Goal: Task Accomplishment & Management: Use online tool/utility

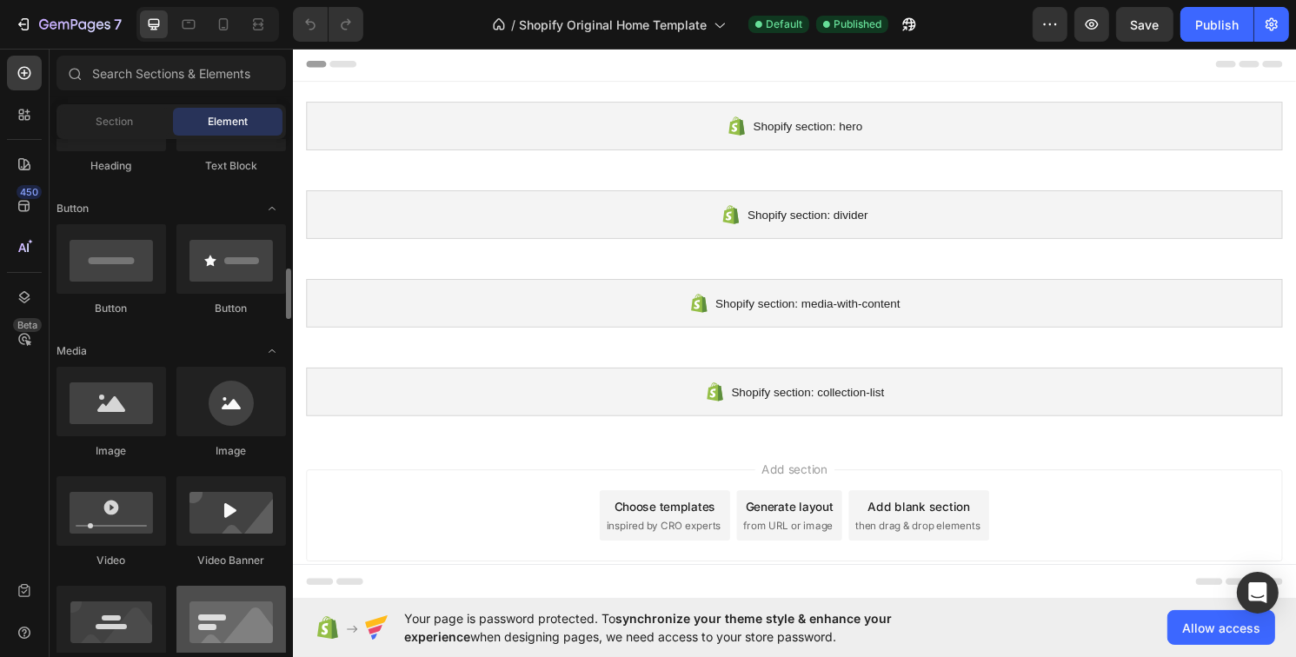
scroll to position [435, 0]
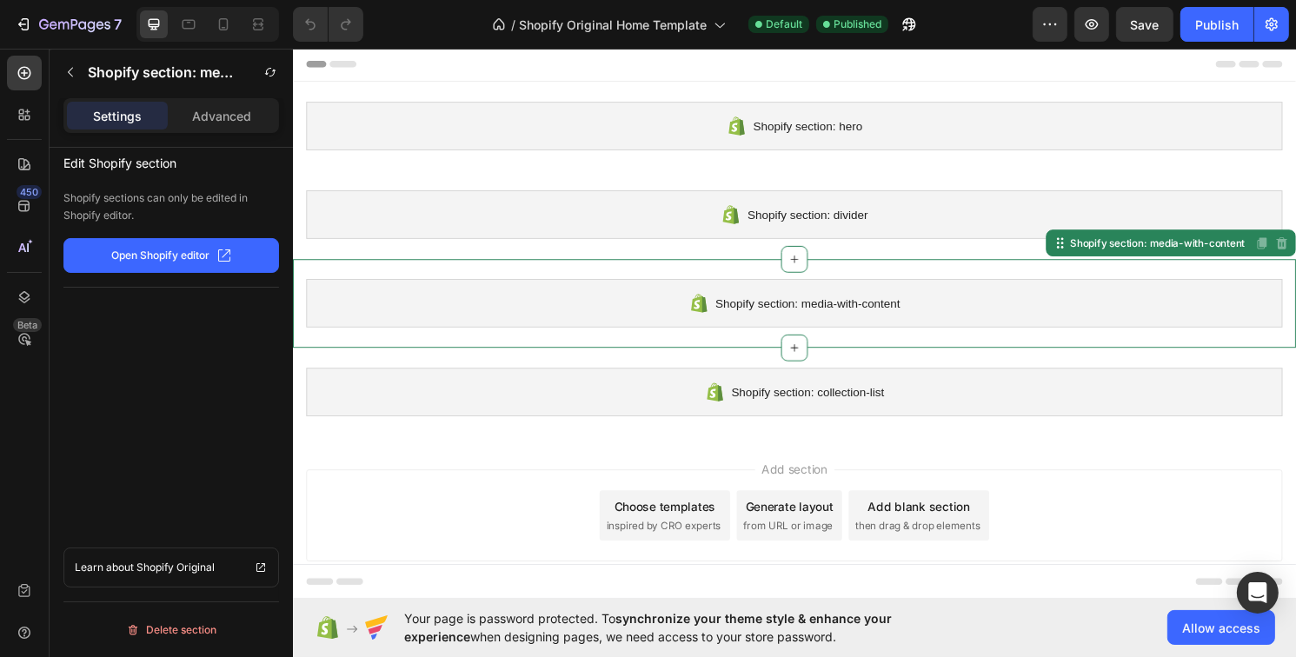
click at [896, 311] on span "Shopify section: media-with-content" at bounding box center [828, 313] width 192 height 21
click at [723, 214] on div "Shopify section: divider" at bounding box center [814, 221] width 1016 height 50
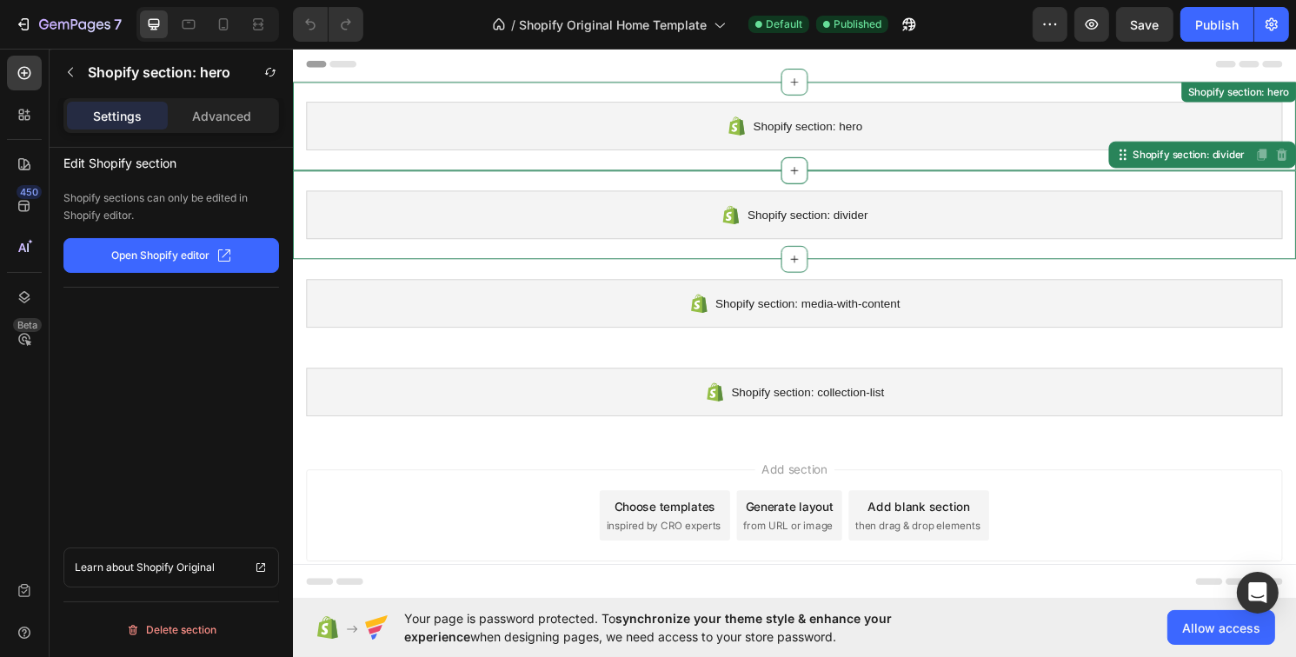
click at [771, 137] on span "Shopify section: hero" at bounding box center [828, 128] width 114 height 21
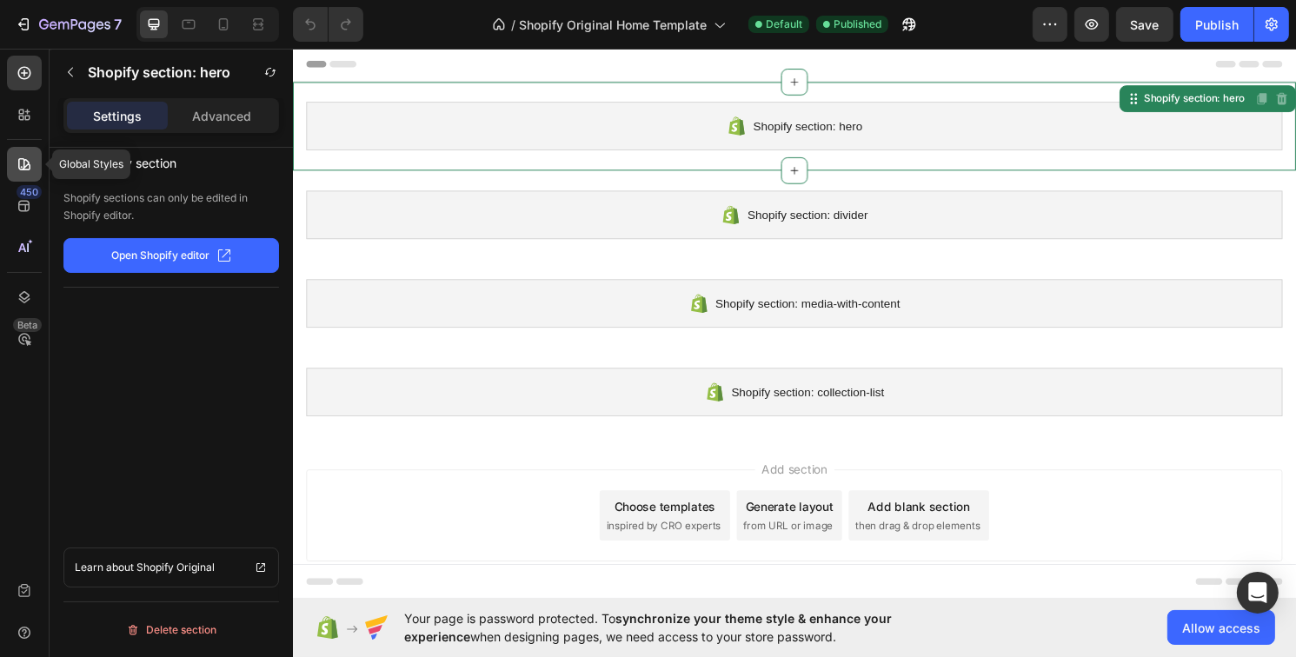
click at [26, 163] on icon at bounding box center [24, 164] width 17 height 17
click at [758, 114] on div "Shopify section: hero" at bounding box center [814, 128] width 1016 height 50
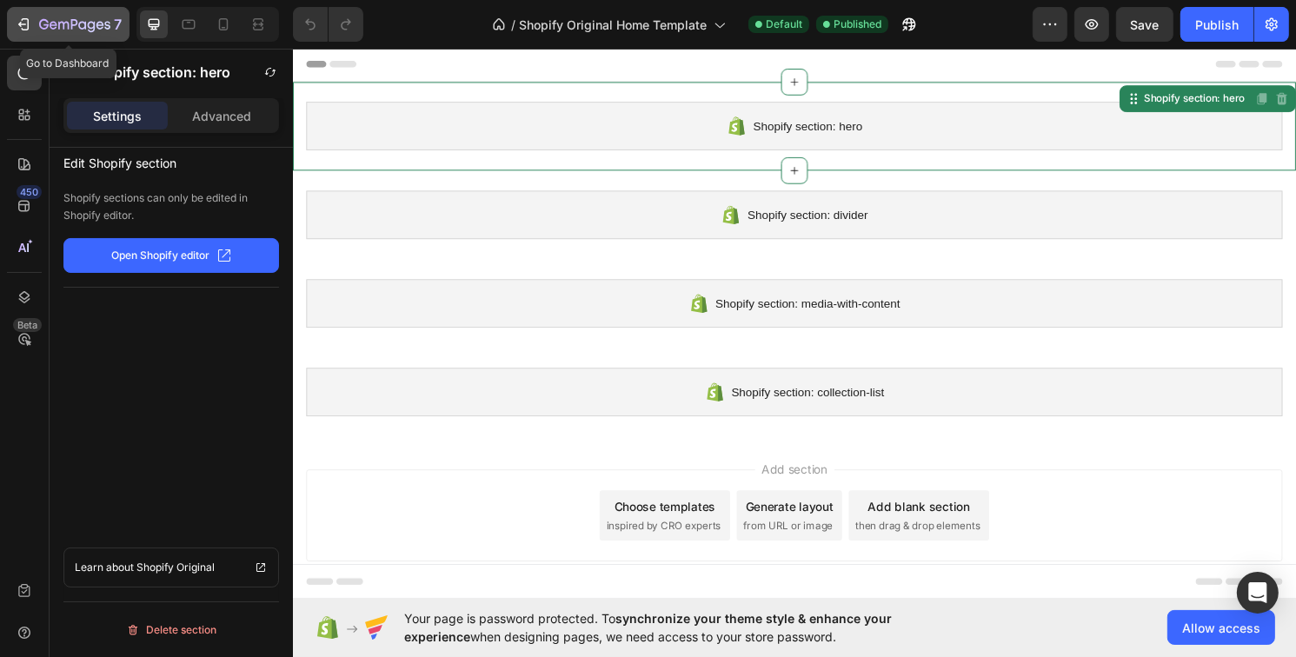
click at [28, 28] on icon "button" at bounding box center [26, 24] width 8 height 12
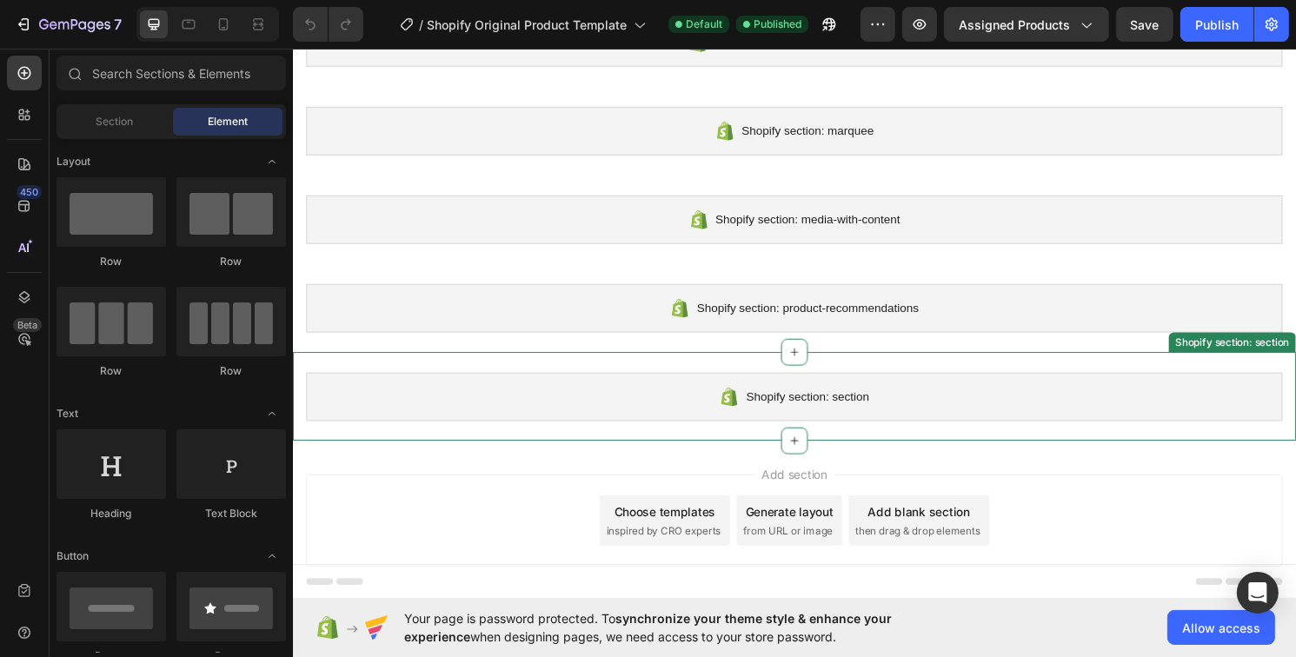
scroll to position [92, 0]
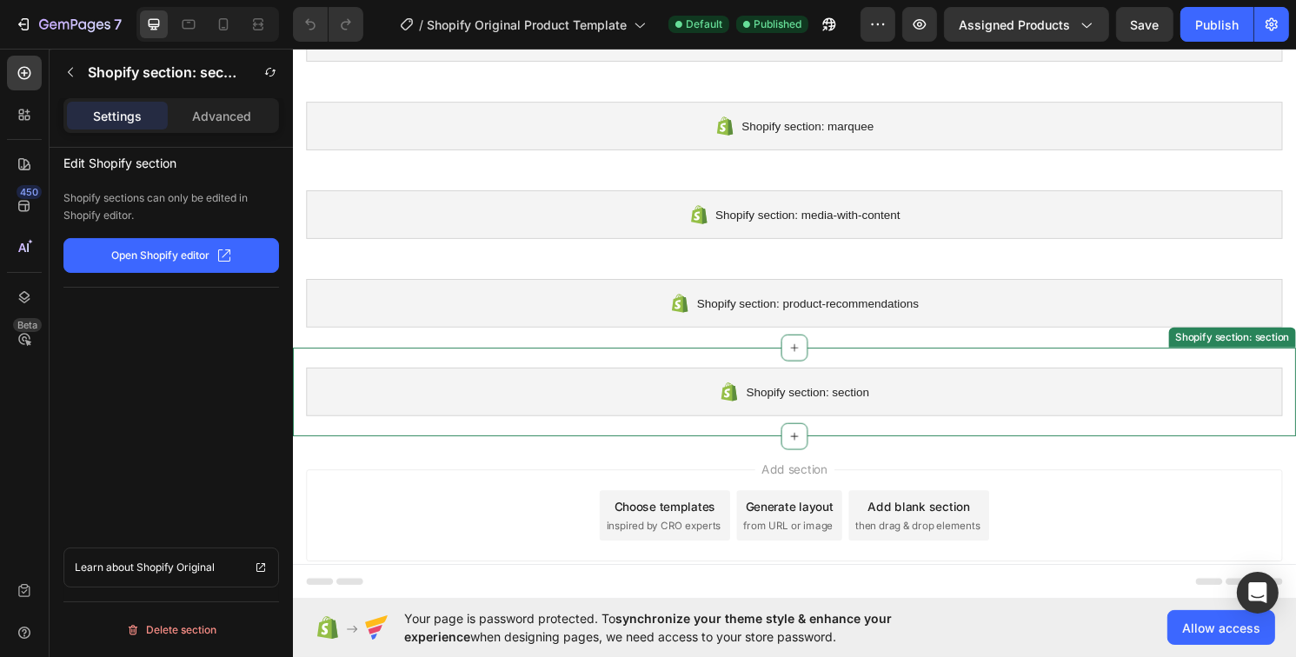
click at [803, 404] on span "Shopify section: section" at bounding box center [827, 405] width 128 height 21
click at [201, 252] on p "Open Shopify editor" at bounding box center [161, 256] width 98 height 16
click at [807, 452] on icon at bounding box center [814, 451] width 14 height 14
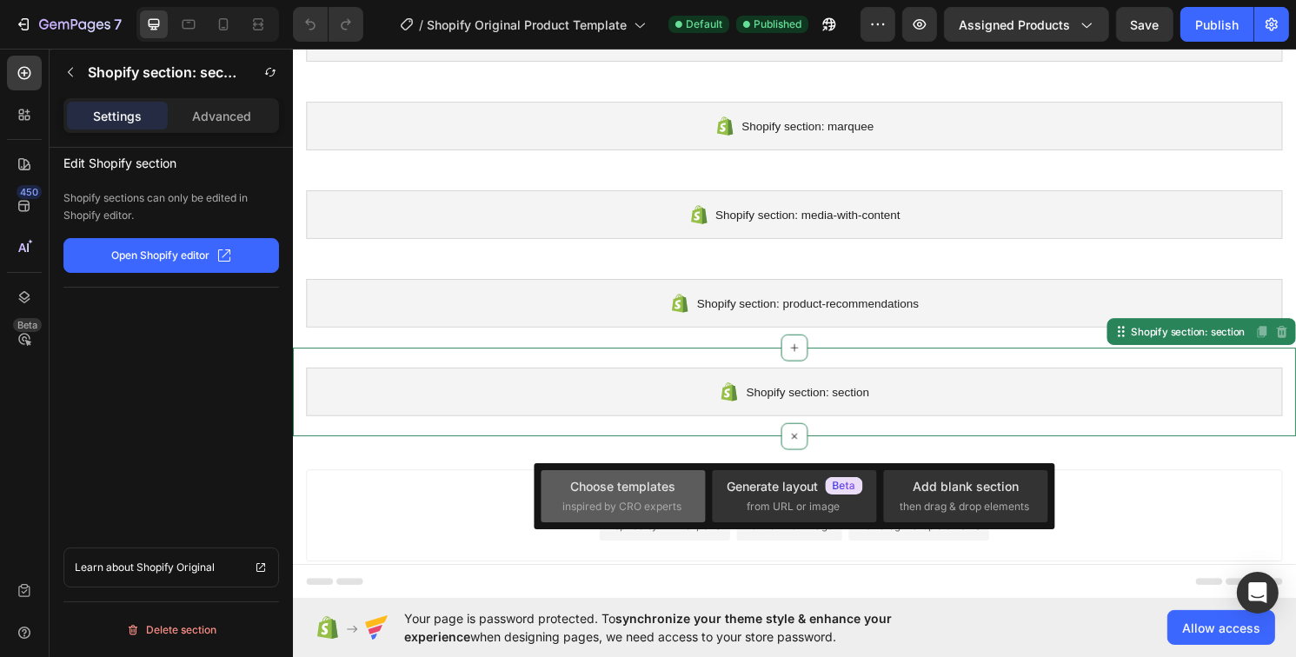
click at [643, 503] on span "inspired by CRO experts" at bounding box center [622, 507] width 119 height 16
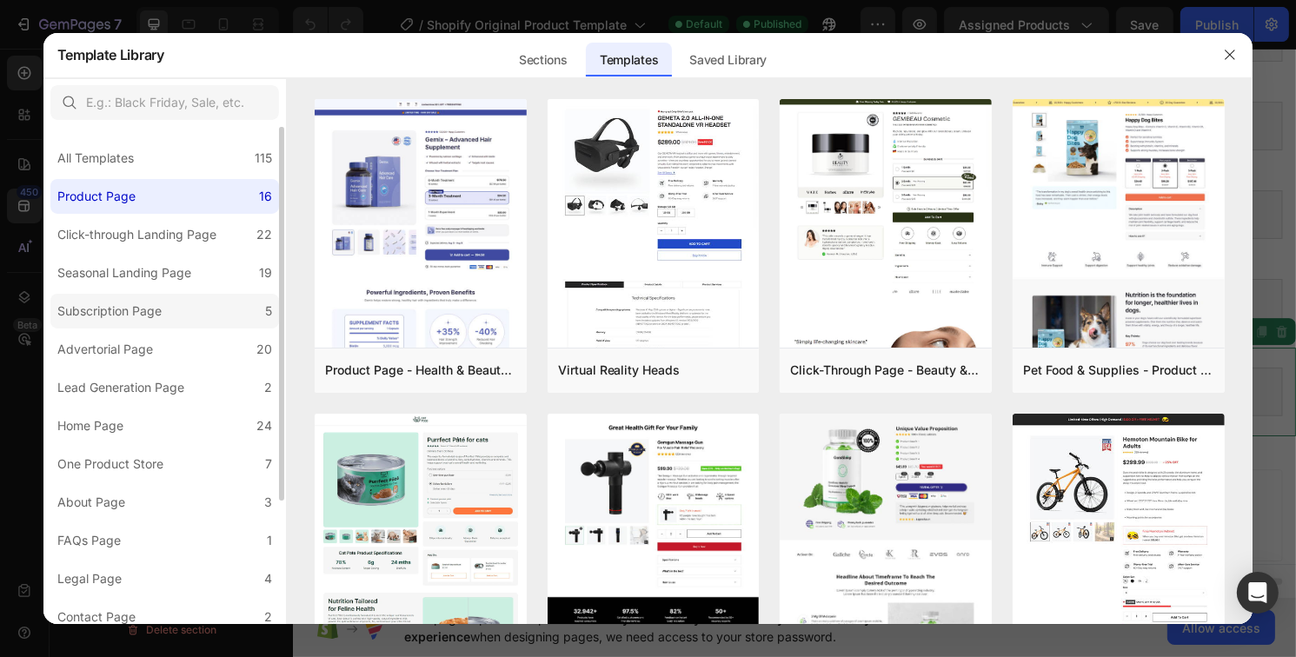
click at [156, 307] on div "Subscription Page" at bounding box center [109, 311] width 104 height 21
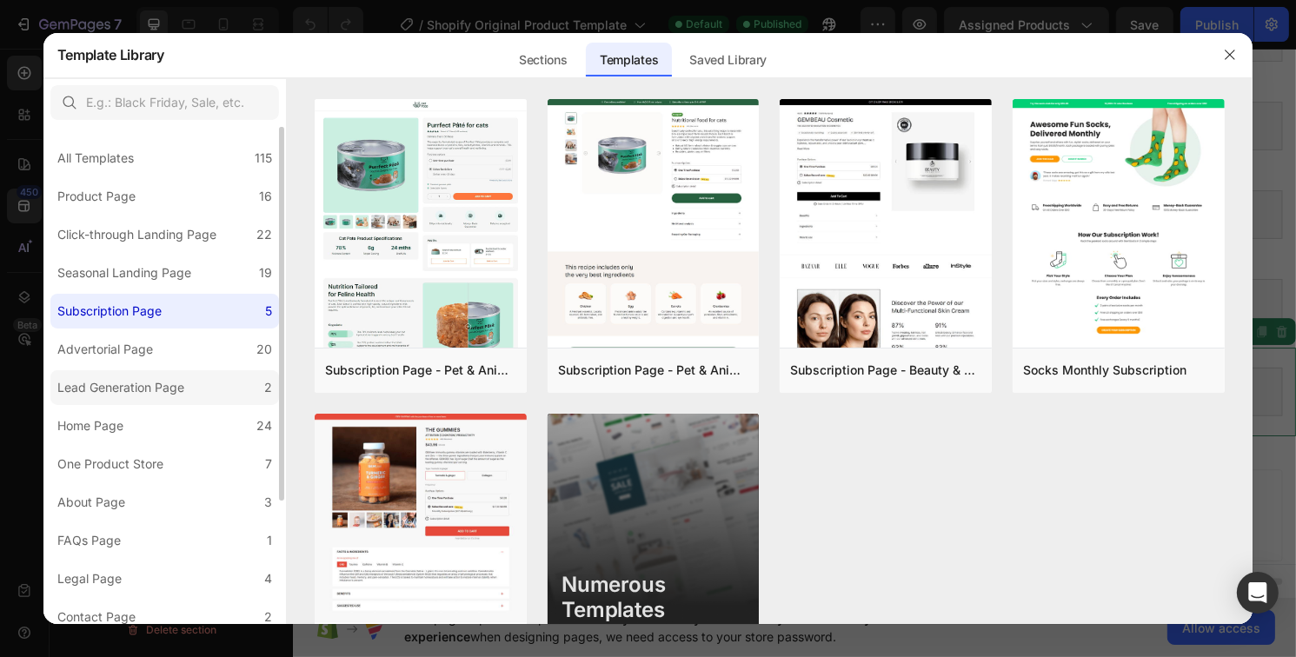
click at [117, 375] on label "Lead Generation Page 2" at bounding box center [164, 387] width 229 height 35
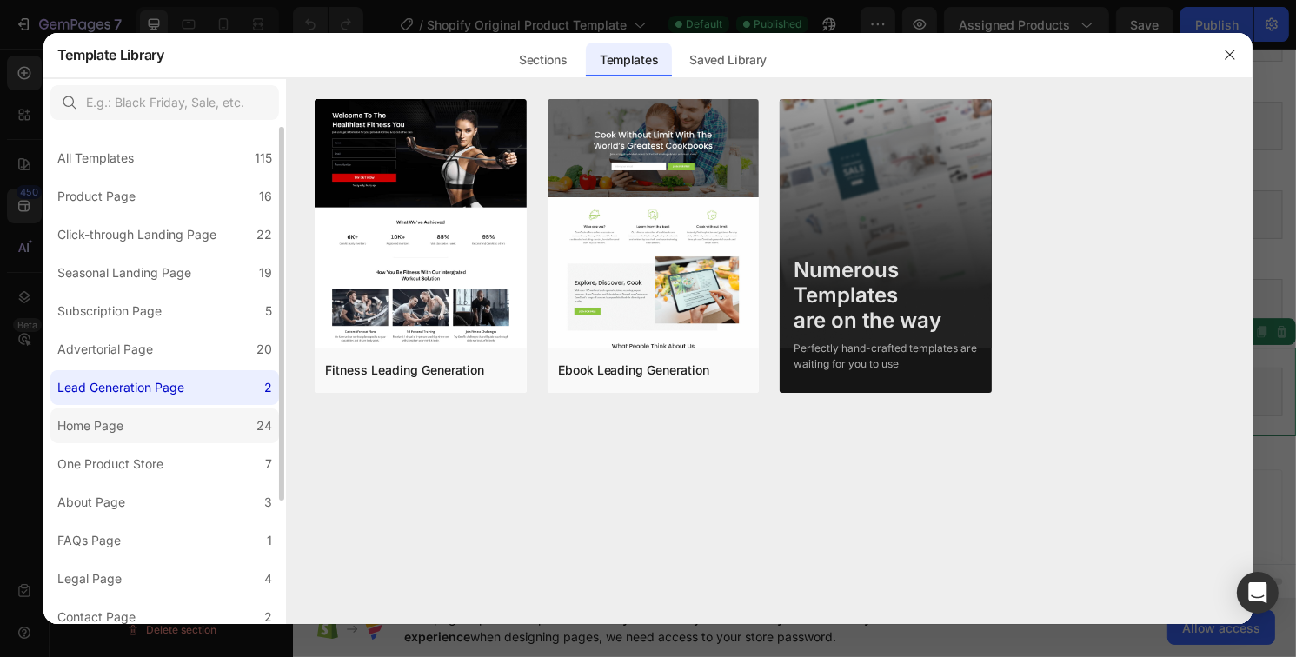
click at [103, 428] on div "Home Page" at bounding box center [90, 426] width 66 height 21
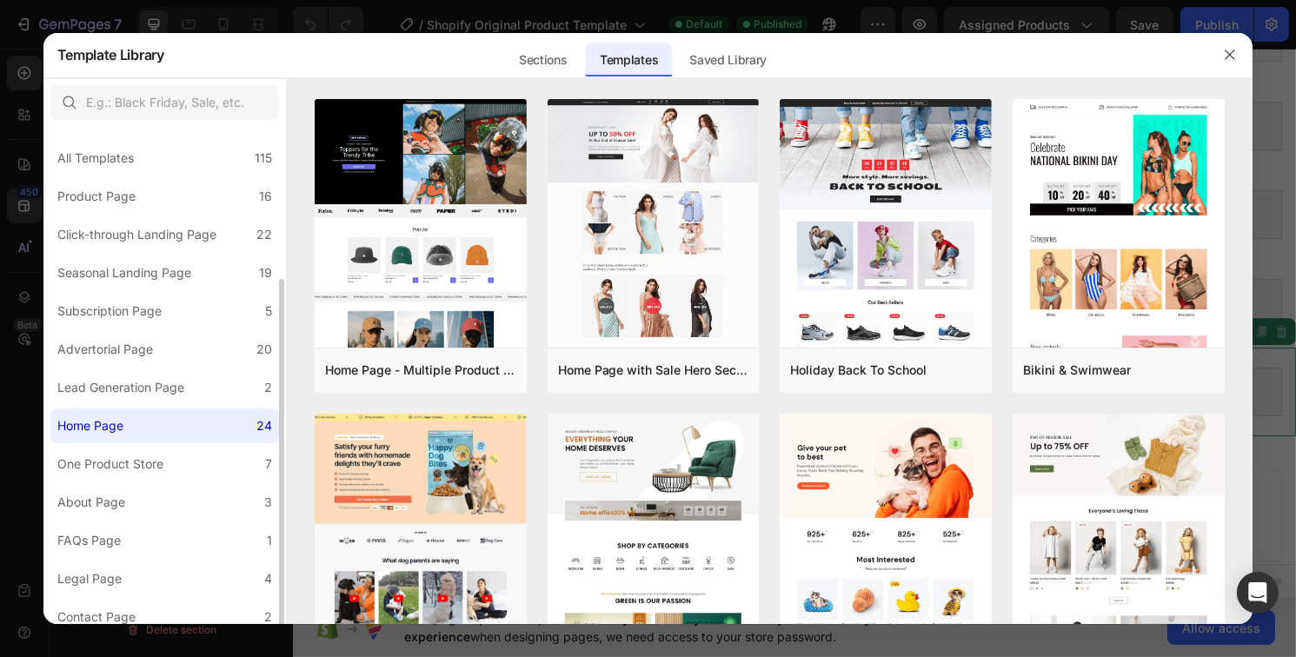
scroll to position [163, 0]
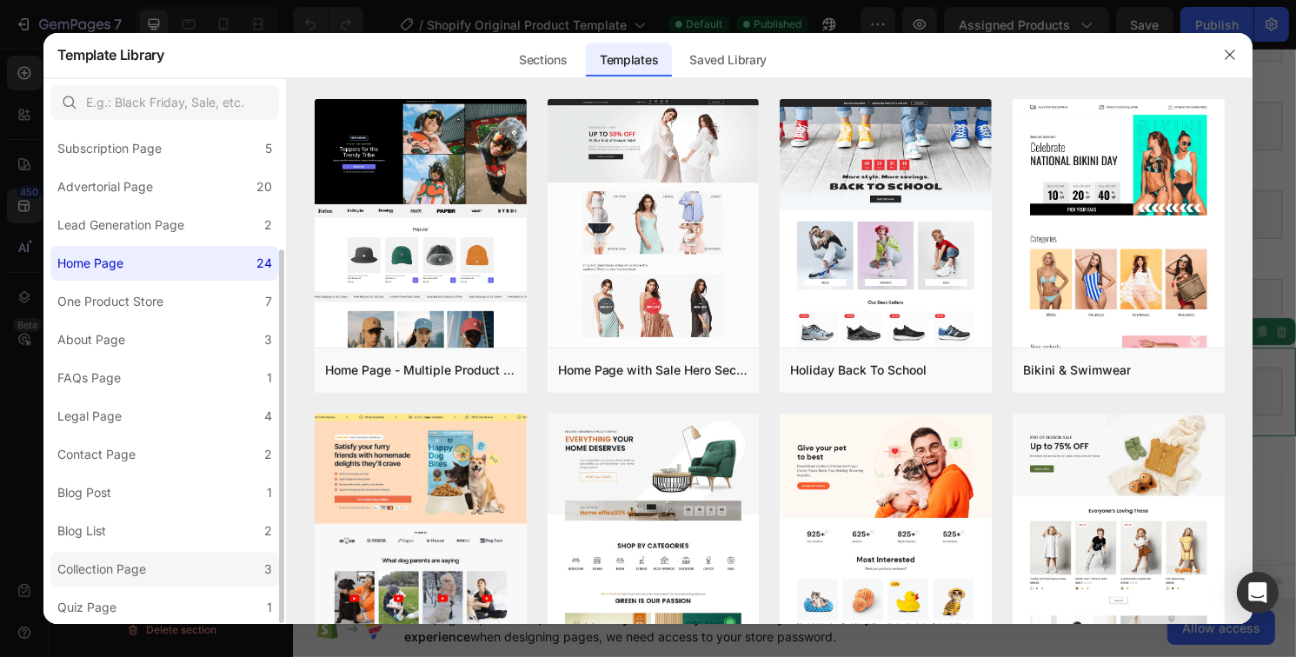
click at [110, 560] on div "Collection Page" at bounding box center [101, 569] width 89 height 21
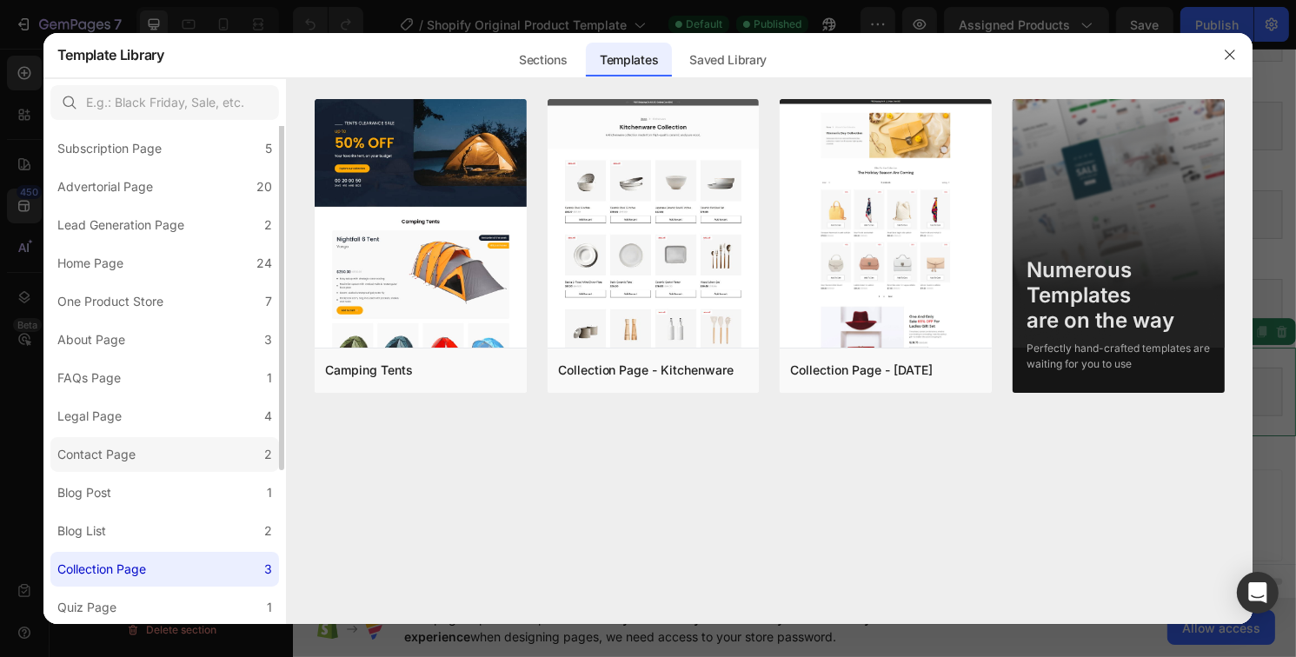
scroll to position [0, 0]
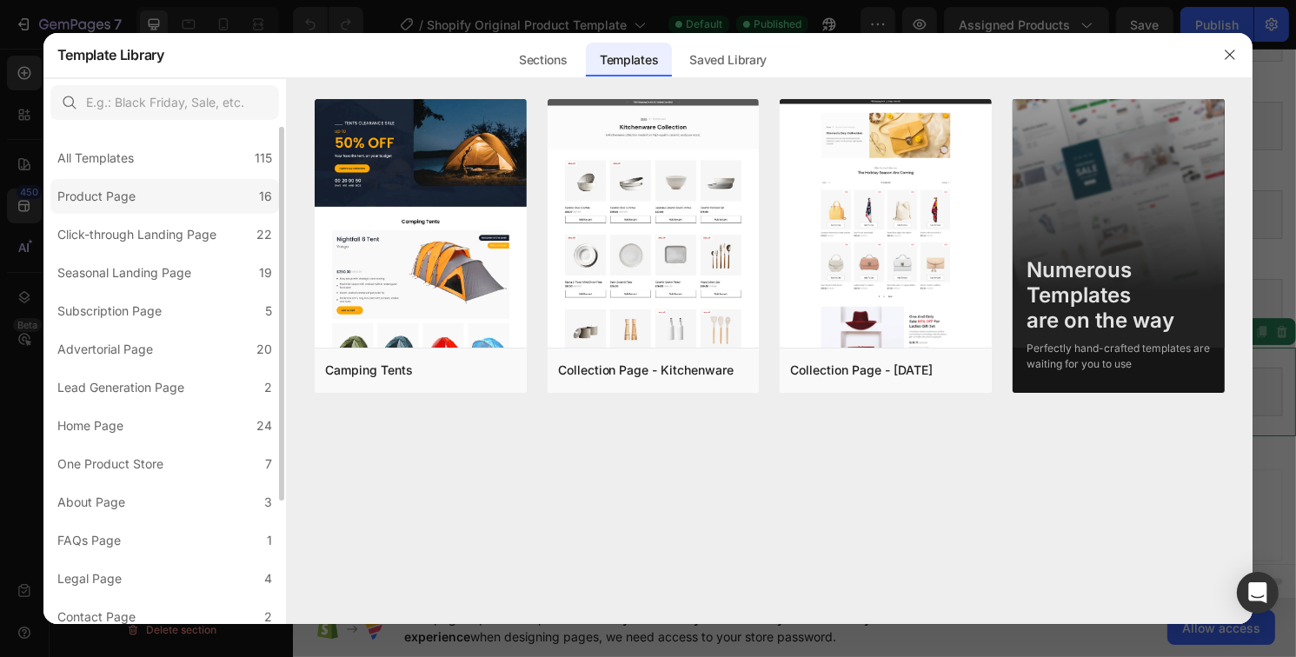
click at [149, 190] on label "Product Page 16" at bounding box center [164, 196] width 229 height 35
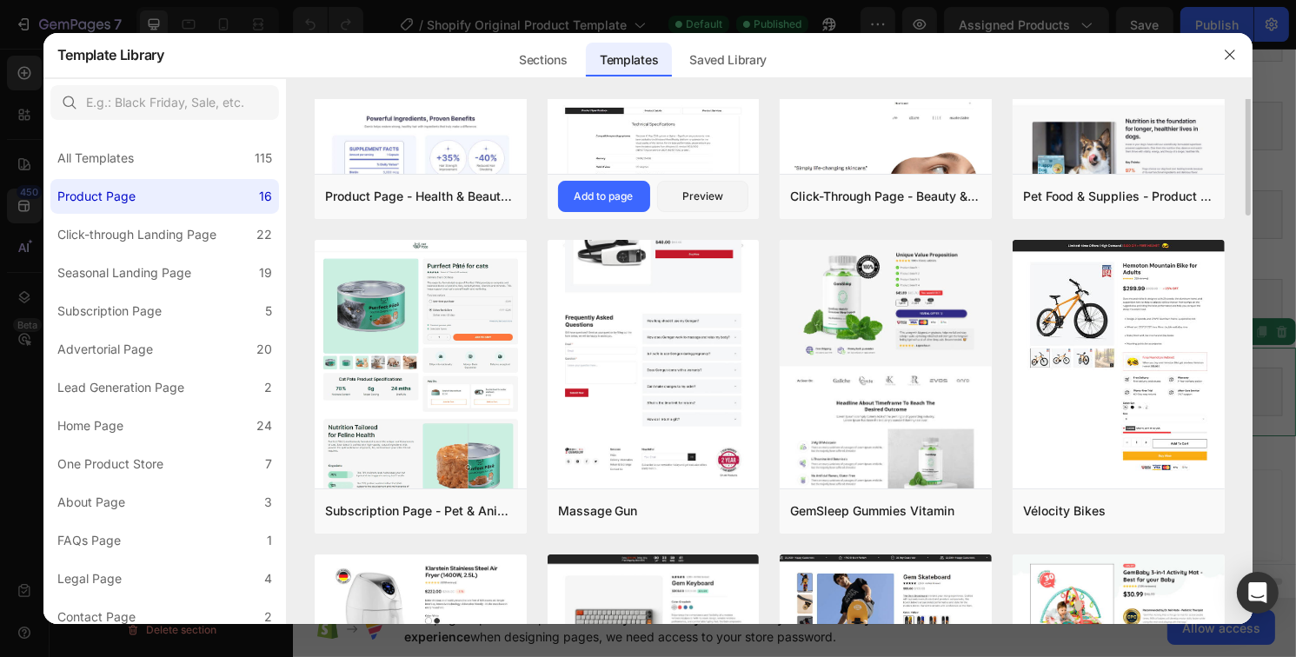
scroll to position [261, 0]
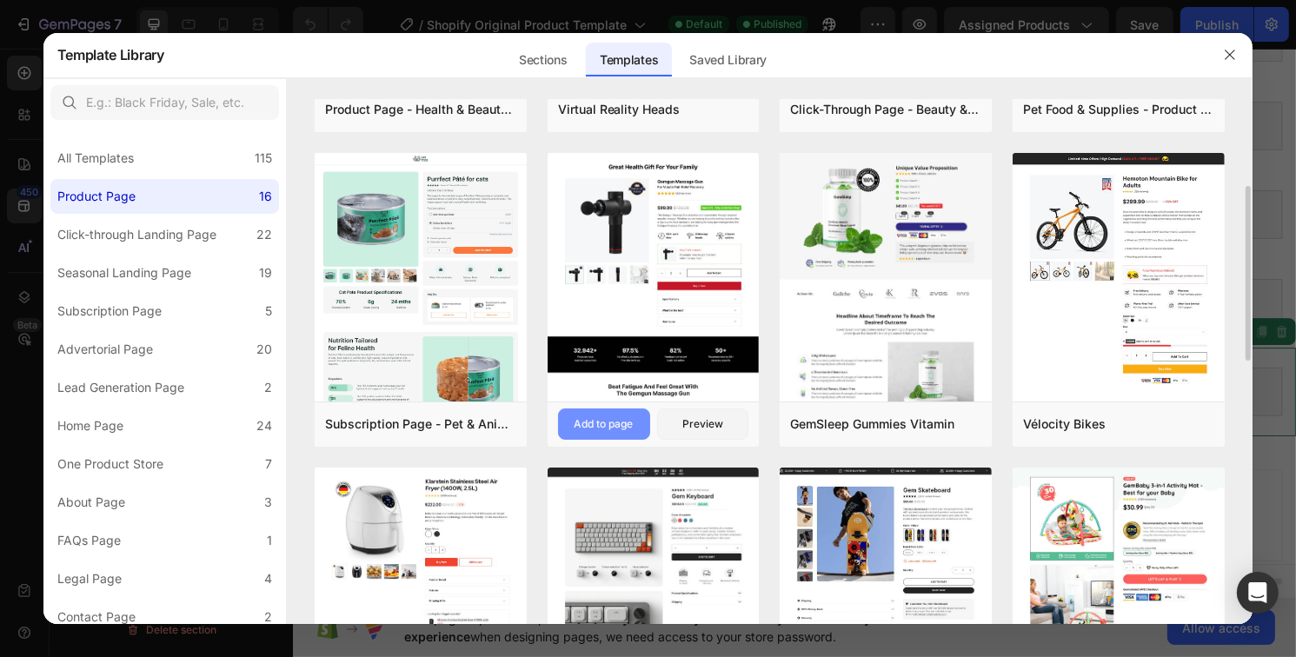
click at [613, 422] on div "Add to page" at bounding box center [604, 424] width 59 height 16
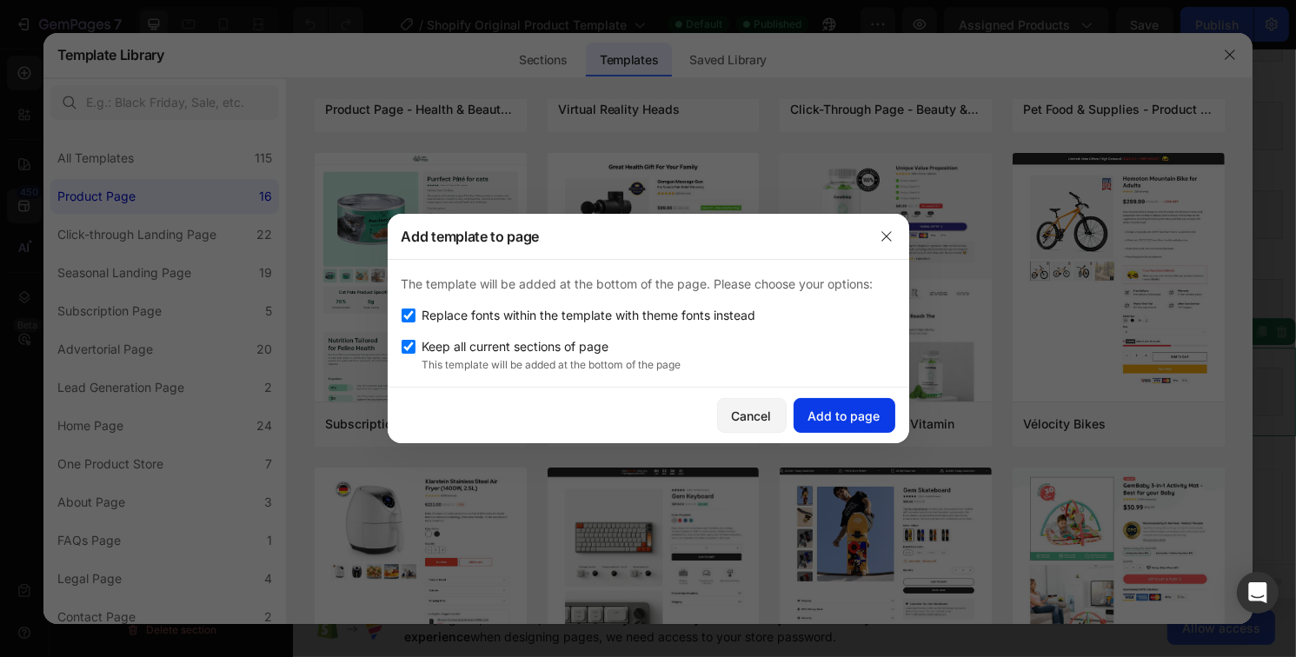
click at [854, 403] on button "Add to page" at bounding box center [845, 415] width 102 height 35
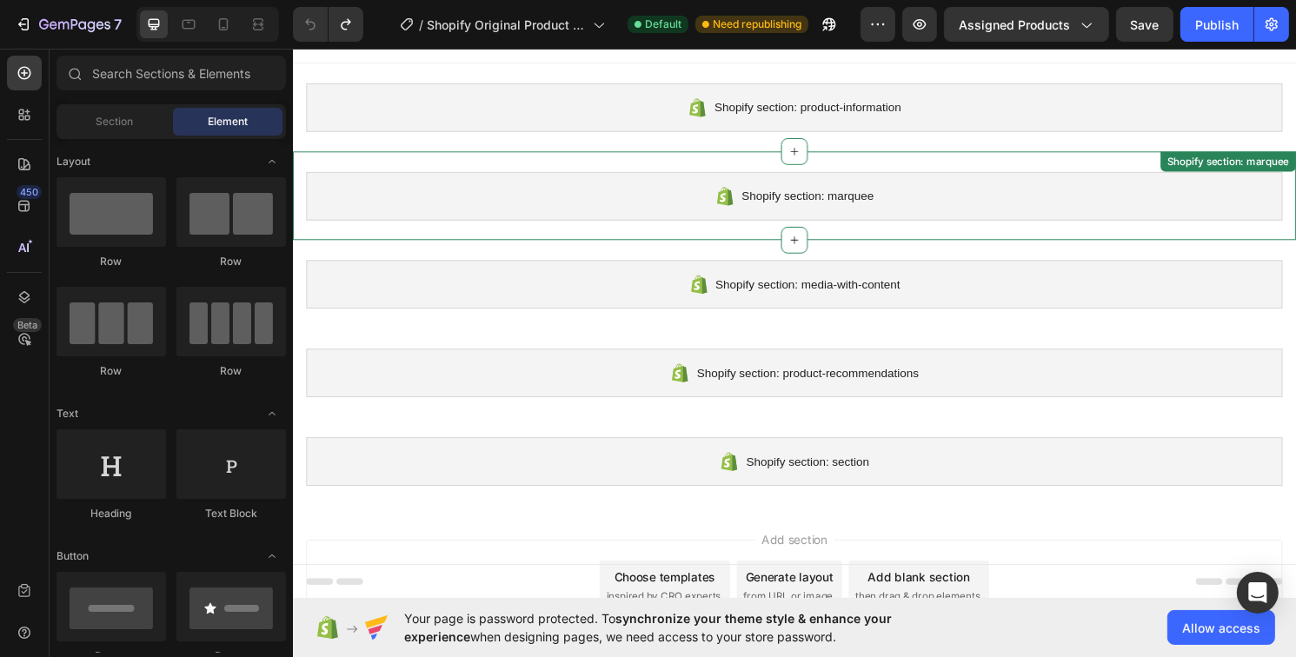
scroll to position [0, 0]
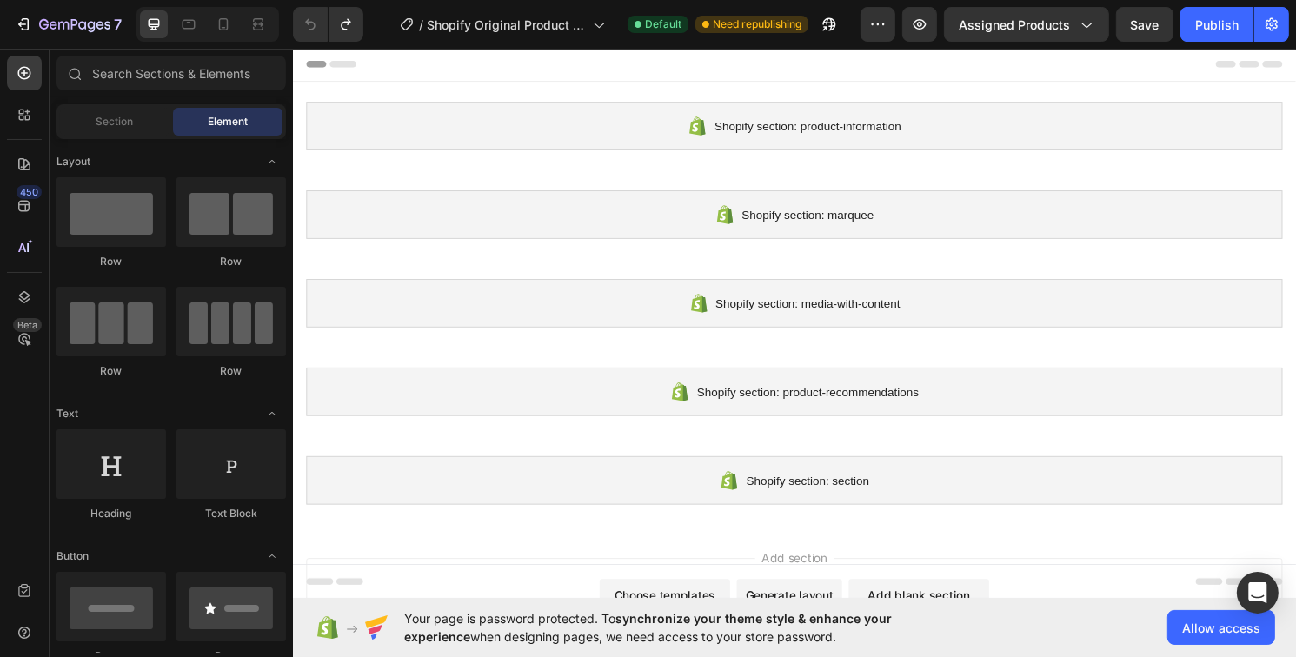
click at [341, 67] on icon at bounding box center [344, 64] width 28 height 7
click at [315, 605] on icon at bounding box center [320, 602] width 28 height 7
click at [20, 17] on icon "button" at bounding box center [23, 24] width 17 height 17
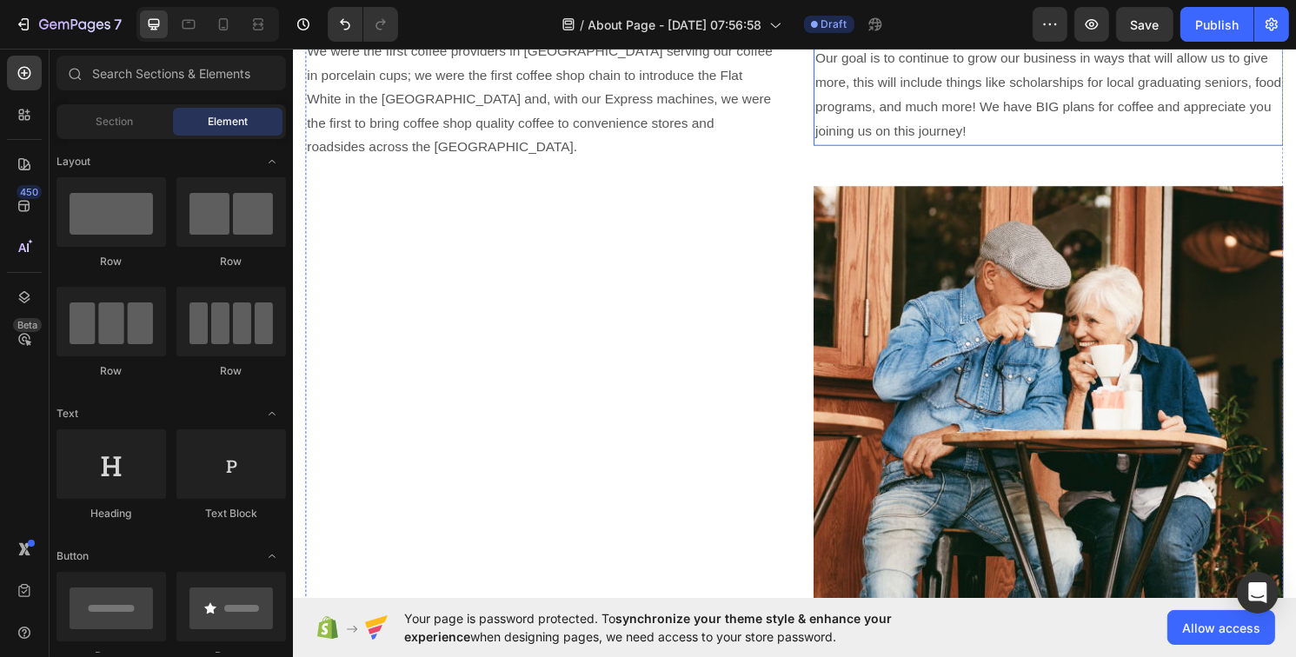
scroll to position [2695, 0]
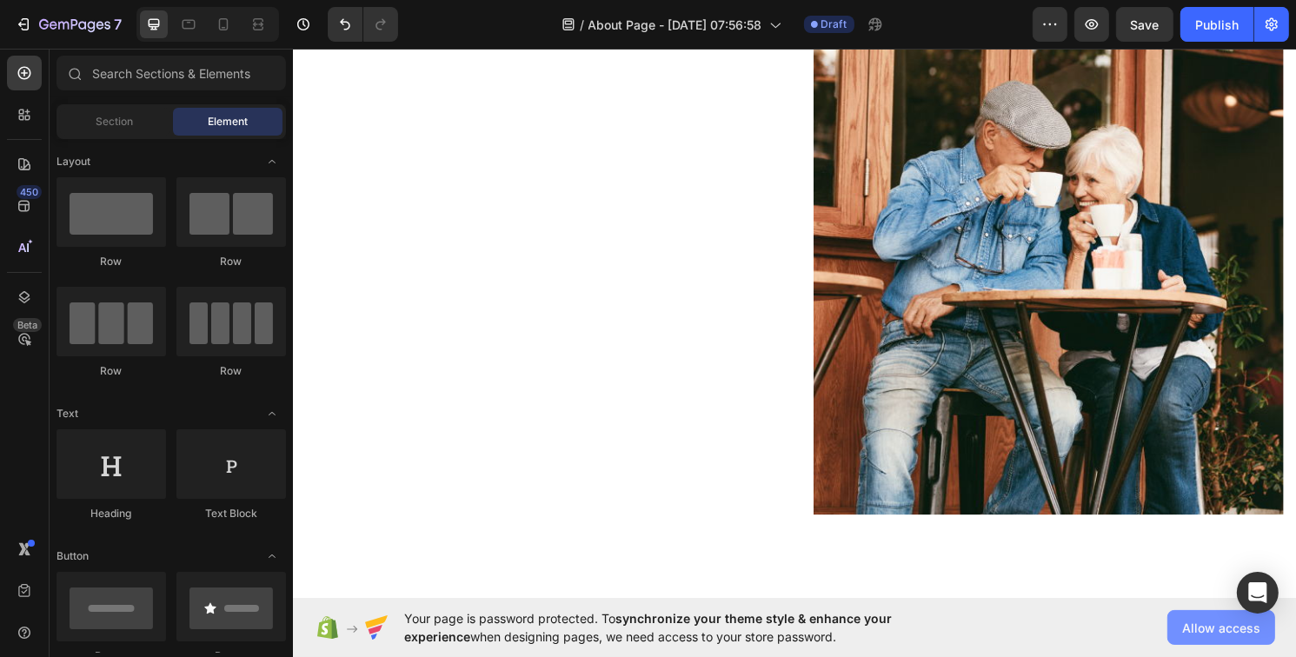
click at [1199, 633] on span "Allow access" at bounding box center [1221, 628] width 78 height 18
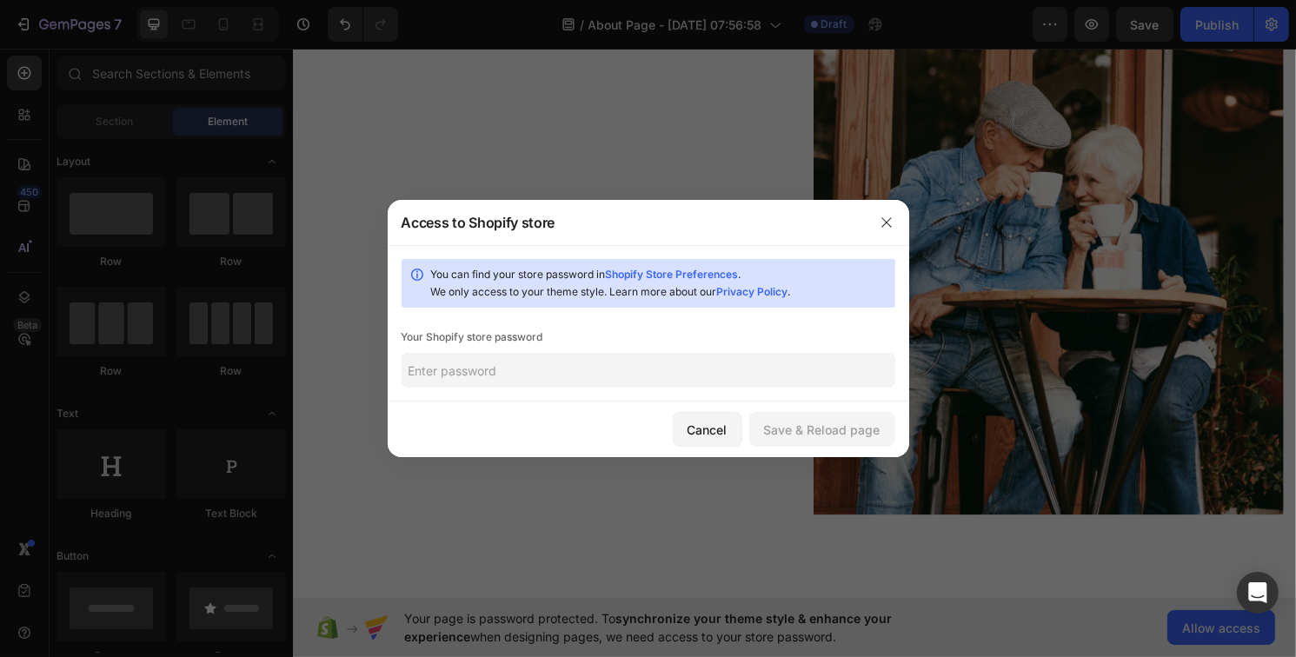
click at [538, 359] on input "text" at bounding box center [649, 370] width 494 height 35
type input "HeavenSent"
click at [858, 430] on div "Save & Reload page" at bounding box center [822, 430] width 117 height 18
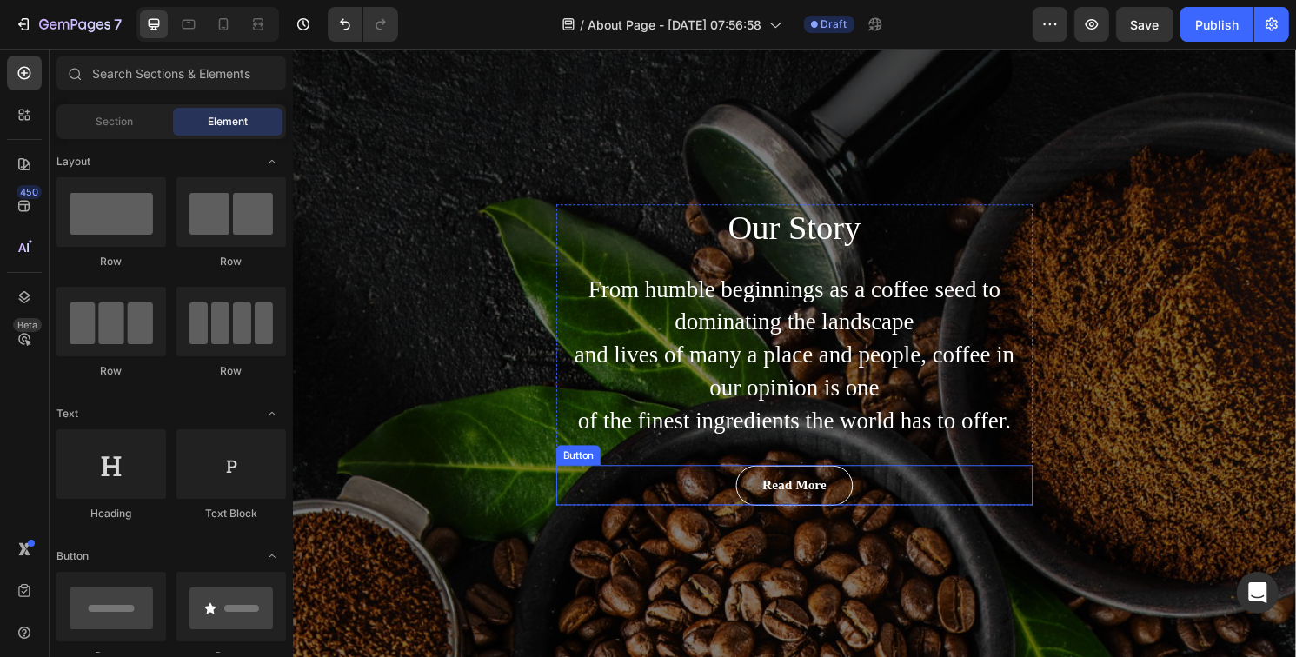
scroll to position [0, 0]
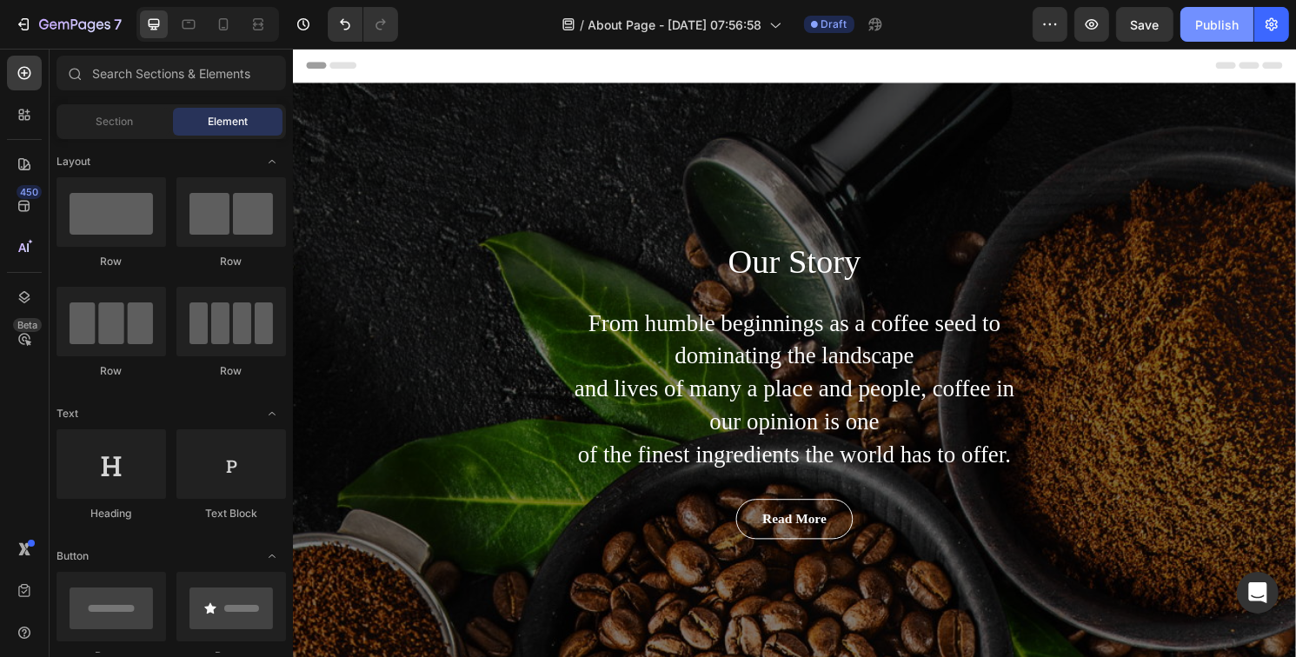
click at [1226, 14] on button "Publish" at bounding box center [1217, 24] width 73 height 35
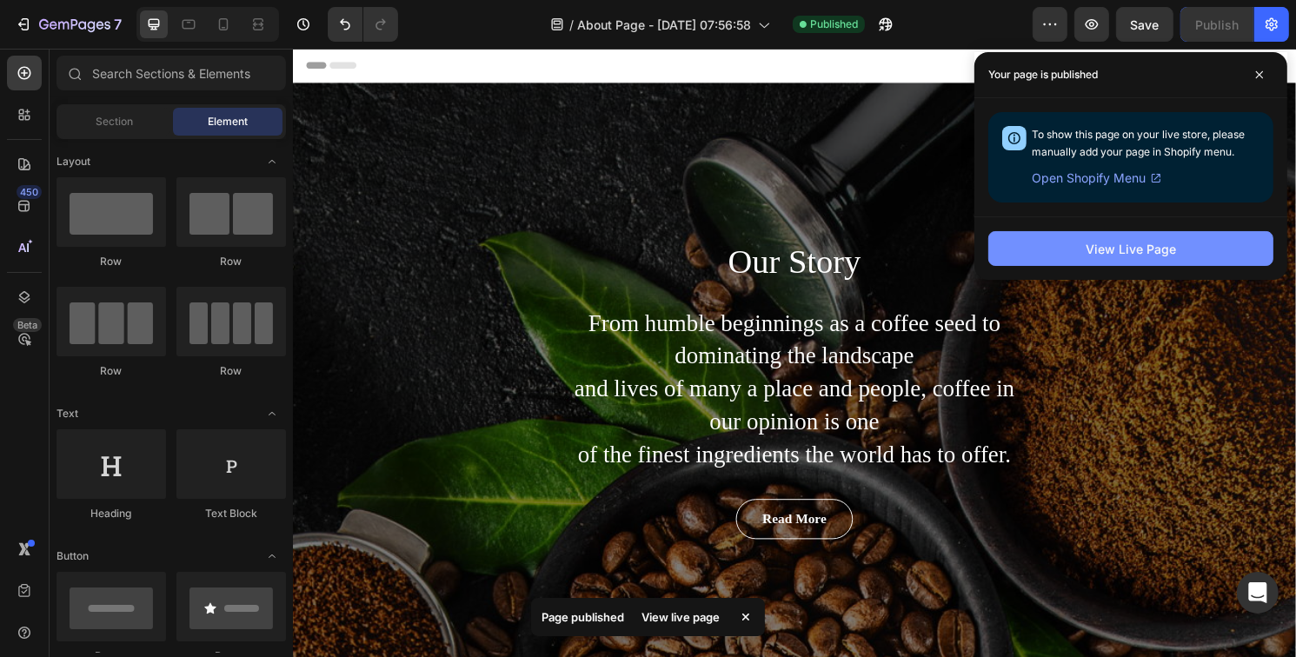
click at [1100, 245] on div "View Live Page" at bounding box center [1131, 249] width 90 height 18
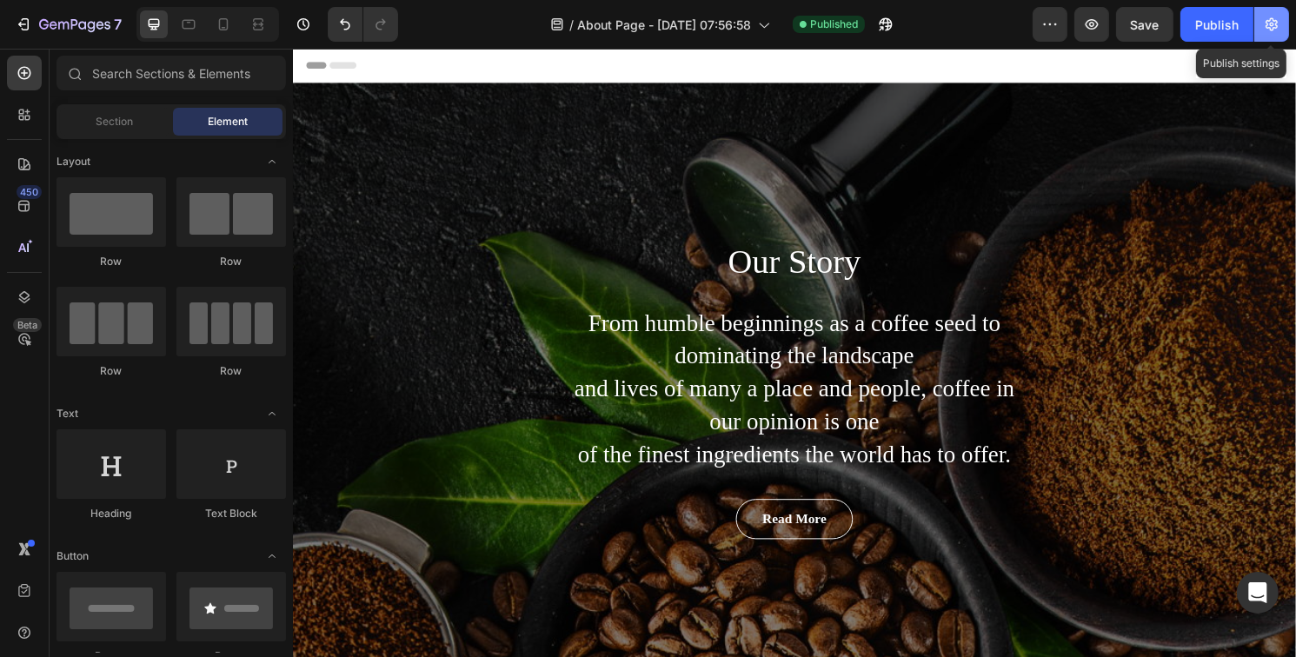
click at [1282, 22] on button "button" at bounding box center [1272, 24] width 35 height 35
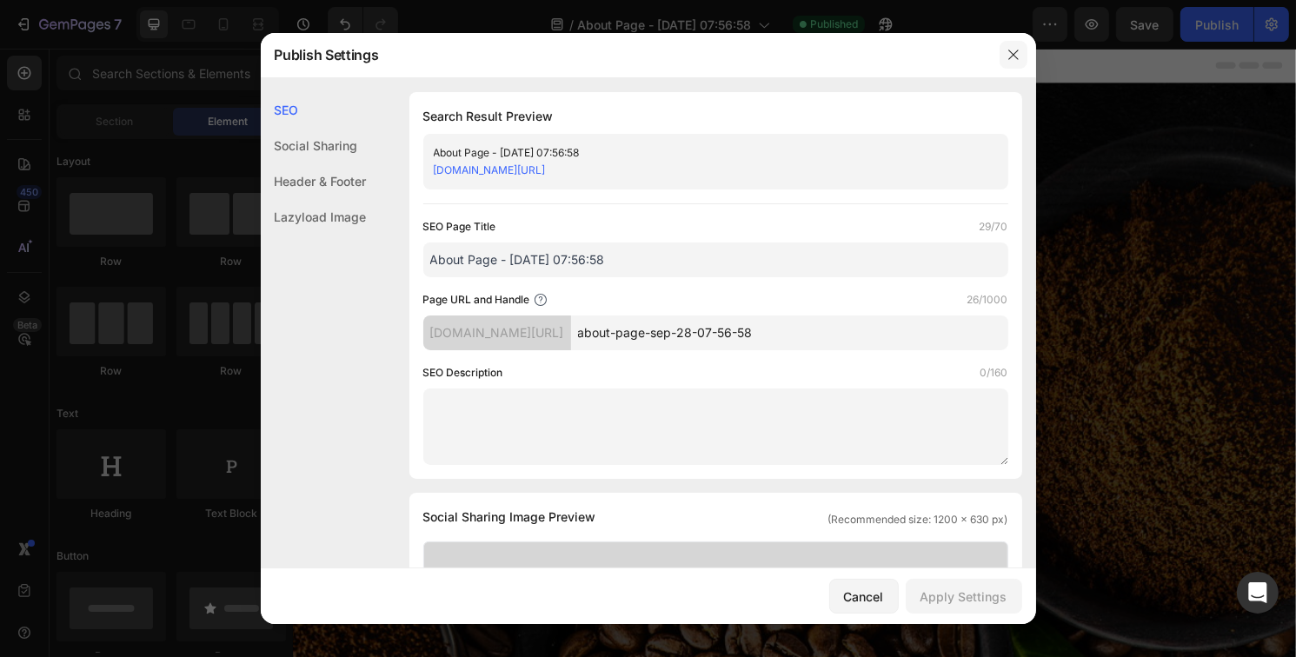
click at [1014, 62] on button "button" at bounding box center [1014, 55] width 28 height 28
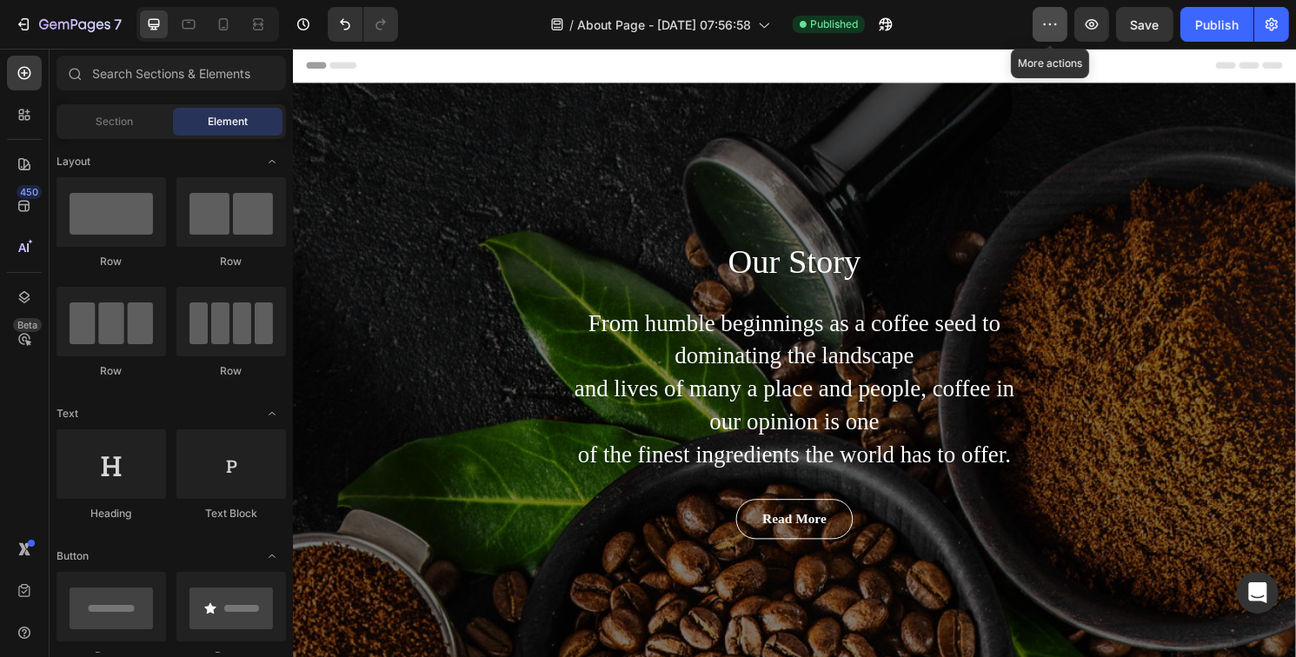
click at [1065, 17] on button "button" at bounding box center [1050, 24] width 35 height 35
click at [1095, 18] on icon "button" at bounding box center [1091, 24] width 17 height 17
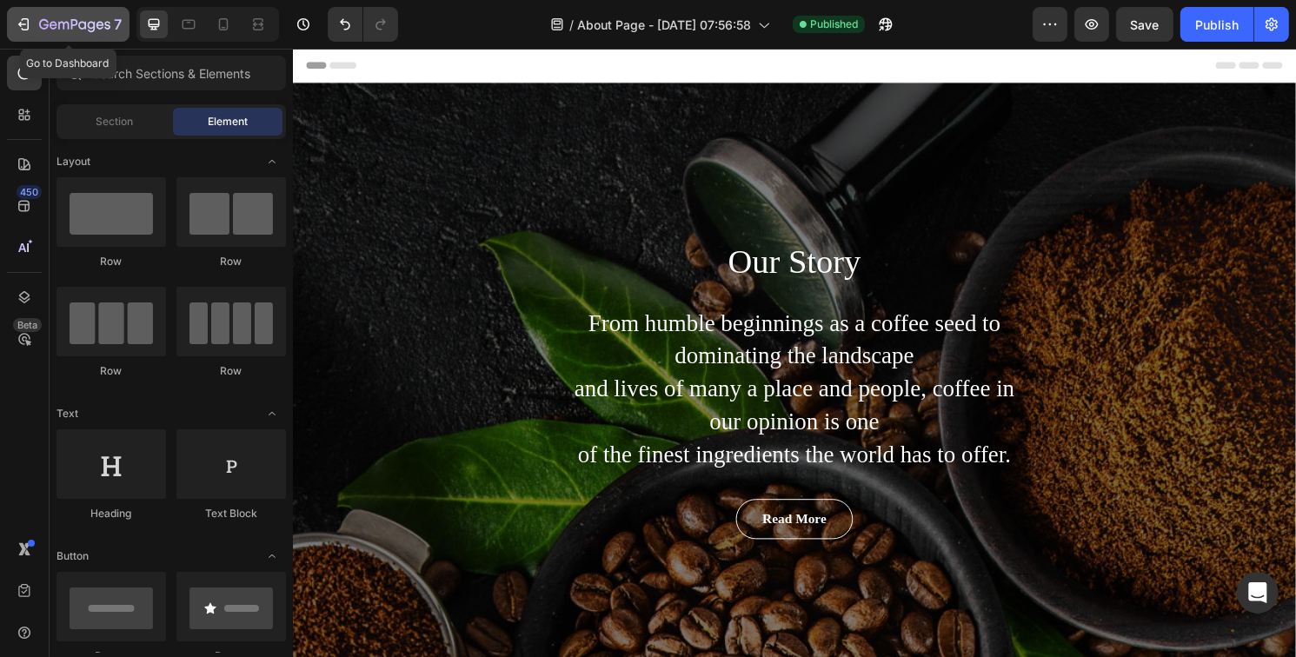
click at [23, 26] on icon "button" at bounding box center [23, 24] width 17 height 17
